Goal: Information Seeking & Learning: Learn about a topic

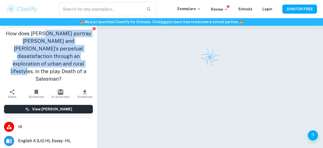
drag, startPoint x: 43, startPoint y: 29, endPoint x: 69, endPoint y: 60, distance: 40.4
click at [69, 60] on div "How does [PERSON_NAME] portray [PERSON_NAME] and [PERSON_NAME]’s perpetual diss…" at bounding box center [48, 56] width 97 height 61
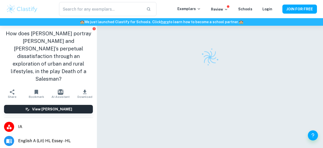
click at [69, 60] on h1 "How does [PERSON_NAME] portray [PERSON_NAME] and [PERSON_NAME]’s perpetual diss…" at bounding box center [48, 56] width 89 height 53
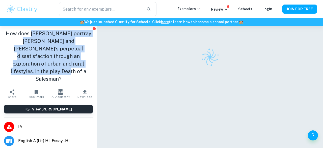
drag, startPoint x: 69, startPoint y: 60, endPoint x: 40, endPoint y: 31, distance: 41.2
click at [40, 31] on h1 "How does [PERSON_NAME] portray [PERSON_NAME] and [PERSON_NAME]’s perpetual diss…" at bounding box center [48, 56] width 89 height 53
drag, startPoint x: 40, startPoint y: 31, endPoint x: 52, endPoint y: 64, distance: 34.6
click at [52, 64] on h1 "How does [PERSON_NAME] portray [PERSON_NAME] and [PERSON_NAME]’s perpetual diss…" at bounding box center [48, 56] width 89 height 53
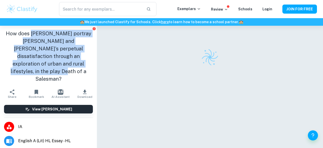
click at [52, 64] on h1 "How does [PERSON_NAME] portray [PERSON_NAME] and [PERSON_NAME]’s perpetual diss…" at bounding box center [48, 56] width 89 height 53
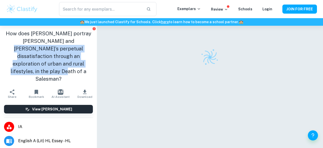
drag, startPoint x: 52, startPoint y: 64, endPoint x: 41, endPoint y: 38, distance: 27.9
click at [41, 38] on h1 "How does [PERSON_NAME] portray [PERSON_NAME] and [PERSON_NAME]’s perpetual diss…" at bounding box center [48, 56] width 89 height 53
drag, startPoint x: 41, startPoint y: 38, endPoint x: 43, endPoint y: 54, distance: 16.5
click at [43, 54] on h1 "How does [PERSON_NAME] portray [PERSON_NAME] and [PERSON_NAME]’s perpetual diss…" at bounding box center [48, 56] width 89 height 53
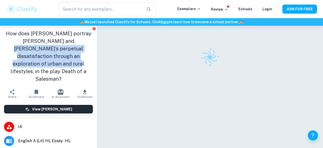
click at [43, 54] on h1 "How does [PERSON_NAME] portray [PERSON_NAME] and [PERSON_NAME]’s perpetual diss…" at bounding box center [48, 56] width 89 height 53
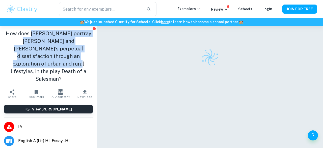
drag, startPoint x: 43, startPoint y: 54, endPoint x: 39, endPoint y: 30, distance: 24.4
click at [39, 30] on h1 "How does [PERSON_NAME] portray [PERSON_NAME] and [PERSON_NAME]’s perpetual diss…" at bounding box center [48, 56] width 89 height 53
drag, startPoint x: 39, startPoint y: 30, endPoint x: 73, endPoint y: 59, distance: 44.9
click at [73, 59] on h1 "How does [PERSON_NAME] portray [PERSON_NAME] and [PERSON_NAME]’s perpetual diss…" at bounding box center [48, 56] width 89 height 53
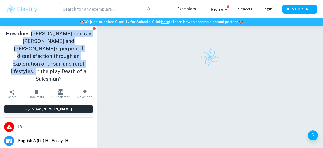
click at [73, 59] on h1 "How does [PERSON_NAME] portray [PERSON_NAME] and [PERSON_NAME]’s perpetual diss…" at bounding box center [48, 56] width 89 height 53
drag, startPoint x: 73, startPoint y: 59, endPoint x: 36, endPoint y: 26, distance: 50.2
click at [36, 26] on div "How does [PERSON_NAME] portray [PERSON_NAME] and [PERSON_NAME]’s perpetual diss…" at bounding box center [48, 56] width 97 height 61
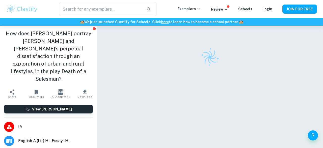
click at [36, 26] on div "How does [PERSON_NAME] portray [PERSON_NAME] and [PERSON_NAME]’s perpetual diss…" at bounding box center [48, 56] width 97 height 61
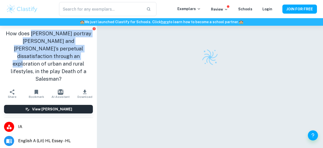
drag, startPoint x: 36, startPoint y: 26, endPoint x: 67, endPoint y: 50, distance: 40.1
click at [67, 50] on div "How does [PERSON_NAME] portray [PERSON_NAME] and [PERSON_NAME]’s perpetual diss…" at bounding box center [48, 56] width 97 height 61
click at [67, 50] on h1 "How does [PERSON_NAME] portray [PERSON_NAME] and [PERSON_NAME]’s perpetual diss…" at bounding box center [48, 56] width 89 height 53
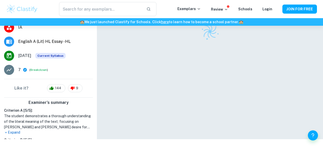
scroll to position [112, 0]
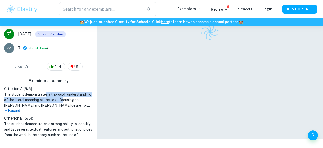
drag, startPoint x: 62, startPoint y: 86, endPoint x: 46, endPoint y: 79, distance: 17.6
click at [46, 91] on h1 "The student demonstrates a thorough understanding of the literal meaning of the…" at bounding box center [48, 99] width 89 height 17
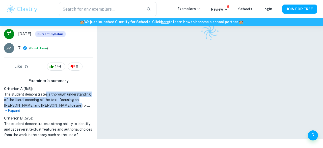
drag, startPoint x: 46, startPoint y: 79, endPoint x: 58, endPoint y: 89, distance: 16.0
click at [58, 91] on h1 "The student demonstrates a thorough understanding of the literal meaning of the…" at bounding box center [48, 99] width 89 height 17
click at [46, 91] on h1 "The student demonstrates a thorough understanding of the literal meaning of the…" at bounding box center [48, 99] width 89 height 17
drag, startPoint x: 46, startPoint y: 79, endPoint x: 58, endPoint y: 89, distance: 15.4
click at [58, 91] on h1 "The student demonstrates a thorough understanding of the literal meaning of the…" at bounding box center [48, 99] width 89 height 17
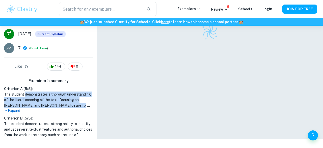
click at [58, 91] on h1 "The student demonstrates a thorough understanding of the literal meaning of the…" at bounding box center [48, 99] width 89 height 17
drag, startPoint x: 58, startPoint y: 89, endPoint x: 45, endPoint y: 79, distance: 16.4
click at [45, 91] on h1 "The student demonstrates a thorough understanding of the literal meaning of the…" at bounding box center [48, 99] width 89 height 17
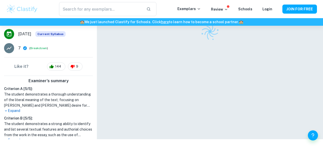
click at [16, 138] on p "Expand" at bounding box center [48, 140] width 89 height 5
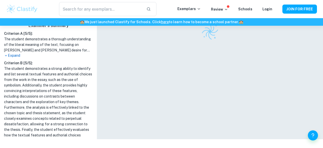
scroll to position [169, 0]
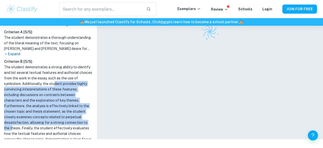
drag, startPoint x: 56, startPoint y: 67, endPoint x: 46, endPoint y: 109, distance: 42.8
click at [46, 109] on h1 "The student demonstrates a strong ability to identify and list several textual …" at bounding box center [48, 105] width 89 height 83
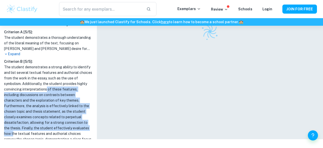
drag, startPoint x: 47, startPoint y: 115, endPoint x: 47, endPoint y: 67, distance: 47.4
click at [47, 69] on h1 "The student demonstrates a strong ability to identify and list several textual …" at bounding box center [48, 105] width 89 height 83
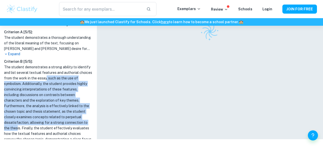
drag, startPoint x: 47, startPoint y: 63, endPoint x: 51, endPoint y: 106, distance: 43.6
click at [51, 106] on h1 "The student demonstrates a strong ability to identify and list several textual …" at bounding box center [48, 105] width 89 height 83
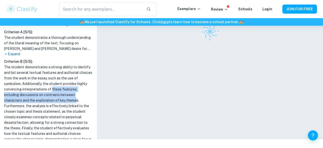
drag, startPoint x: 52, startPoint y: 75, endPoint x: 45, endPoint y: 84, distance: 10.6
click at [45, 84] on h1 "The student demonstrates a strong ability to identify and list several textual …" at bounding box center [48, 105] width 89 height 83
drag, startPoint x: 50, startPoint y: 86, endPoint x: 46, endPoint y: 73, distance: 14.2
click at [46, 73] on h1 "The student demonstrates a strong ability to identify and list several textual …" at bounding box center [48, 105] width 89 height 83
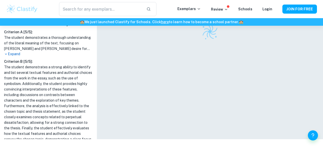
click at [46, 73] on h1 "The student demonstrates a strong ability to identify and list several textual …" at bounding box center [48, 105] width 89 height 83
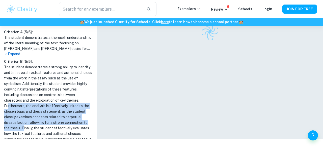
drag, startPoint x: 53, startPoint y: 84, endPoint x: 58, endPoint y: 108, distance: 24.3
click at [58, 108] on h1 "The student demonstrates a strong ability to identify and list several textual …" at bounding box center [48, 105] width 89 height 83
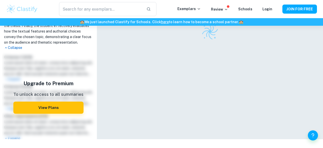
scroll to position [0, 0]
